Goal: Transaction & Acquisition: Purchase product/service

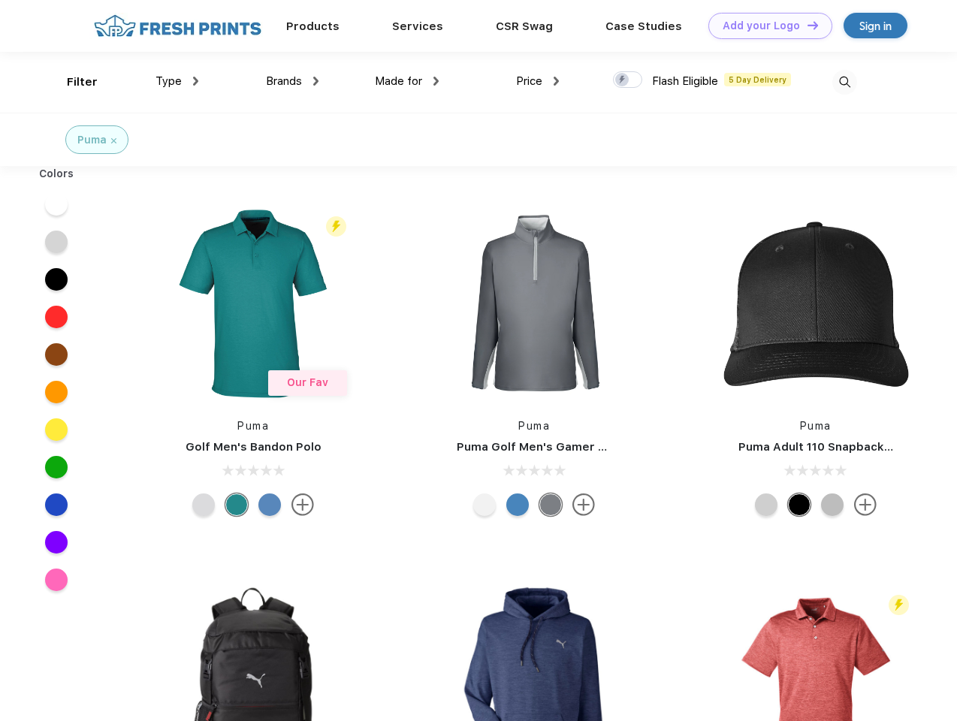
click at [765, 26] on link "Add your Logo Design Tool" at bounding box center [770, 26] width 124 height 26
click at [0, 0] on div "Design Tool" at bounding box center [0, 0] width 0 height 0
click at [806, 25] on link "Add your Logo Design Tool" at bounding box center [770, 26] width 124 height 26
click at [72, 82] on div "Filter" at bounding box center [82, 82] width 31 height 17
click at [177, 81] on span "Type" at bounding box center [168, 81] width 26 height 14
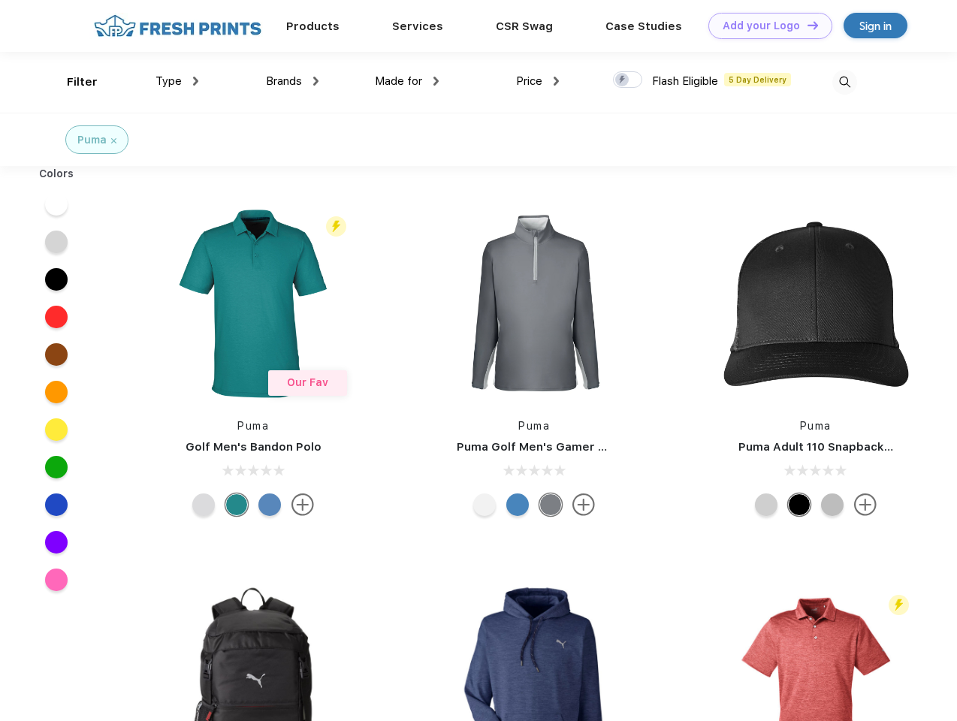
click at [292, 81] on span "Brands" at bounding box center [284, 81] width 36 height 14
click at [407, 81] on span "Made for" at bounding box center [398, 81] width 47 height 14
click at [538, 81] on span "Price" at bounding box center [529, 81] width 26 height 14
click at [628, 80] on div at bounding box center [627, 79] width 29 height 17
click at [623, 80] on input "checkbox" at bounding box center [618, 76] width 10 height 10
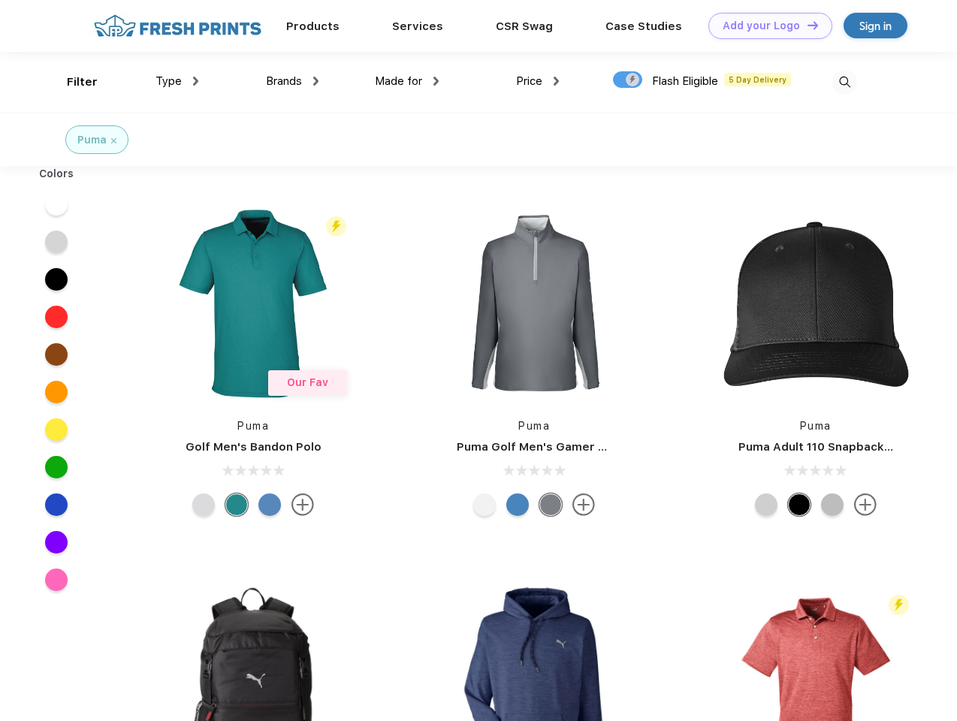
click at [844, 82] on img at bounding box center [844, 82] width 25 height 25
